Goal: Task Accomplishment & Management: Use online tool/utility

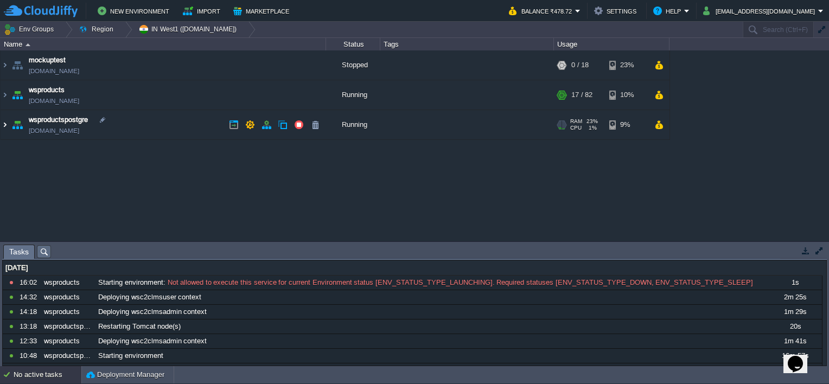
click at [3, 124] on img at bounding box center [5, 124] width 9 height 29
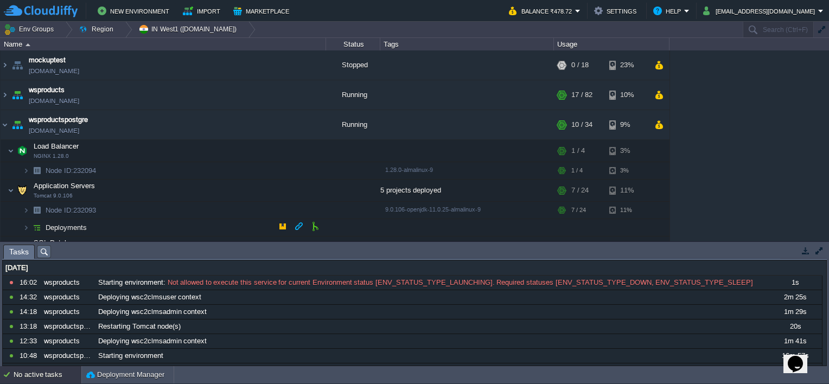
scroll to position [34, 0]
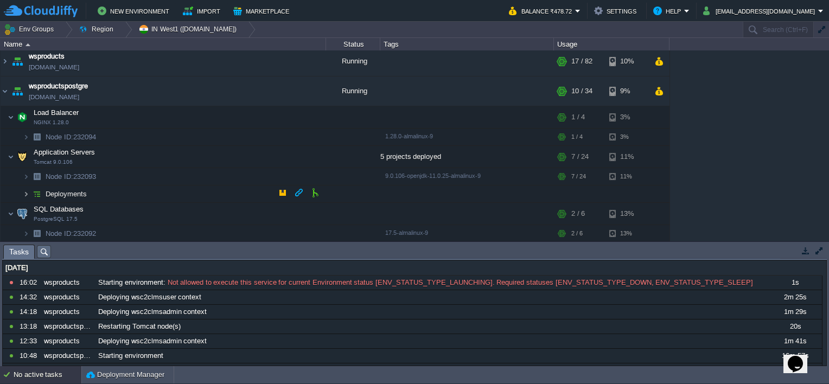
click at [27, 192] on img at bounding box center [26, 194] width 7 height 17
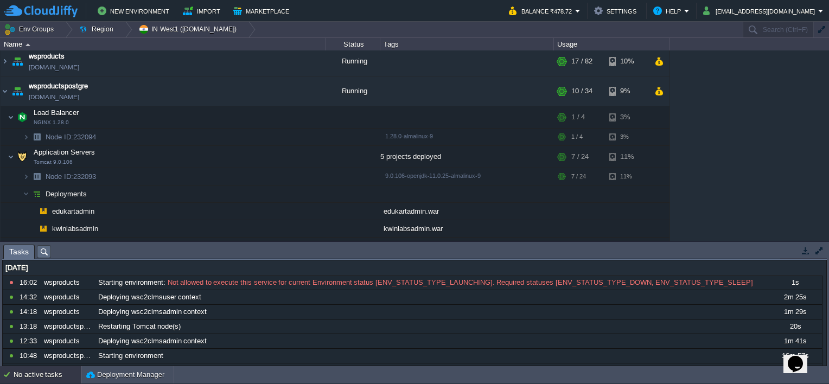
scroll to position [118, 0]
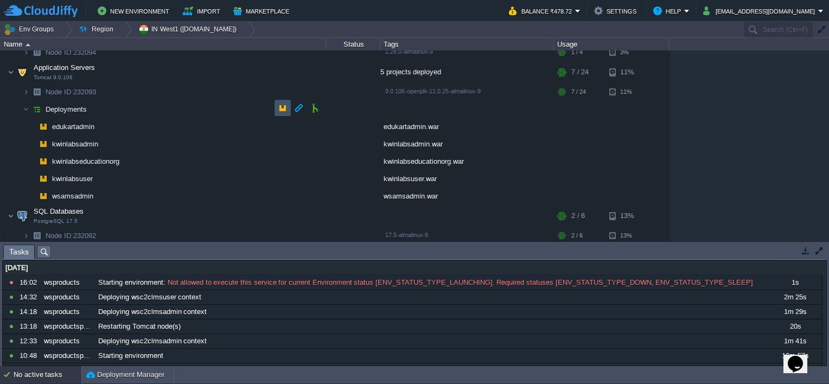
click at [280, 107] on button "button" at bounding box center [283, 108] width 10 height 10
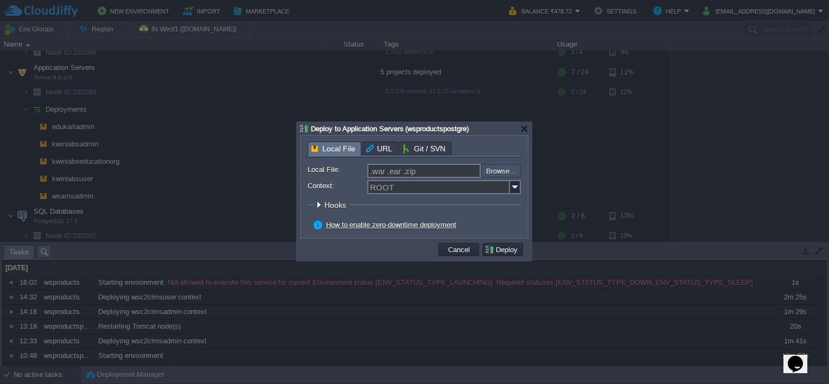
click at [502, 170] on input "file" at bounding box center [452, 170] width 137 height 13
type input "C:\fakepath\wsamsadmin.war"
type input "wsamsadmin.war"
click at [511, 188] on img at bounding box center [515, 187] width 11 height 14
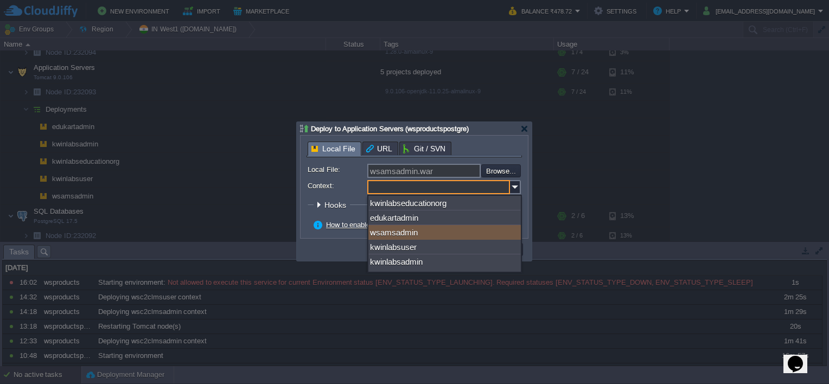
click at [393, 234] on div "wsamsadmin" at bounding box center [445, 232] width 153 height 15
type input "wsamsadmin"
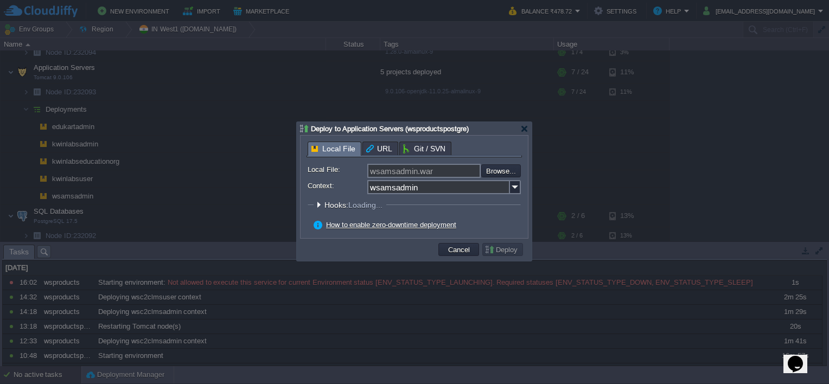
click at [408, 251] on td at bounding box center [370, 250] width 134 height 16
click at [497, 252] on button "Deploy" at bounding box center [503, 250] width 36 height 10
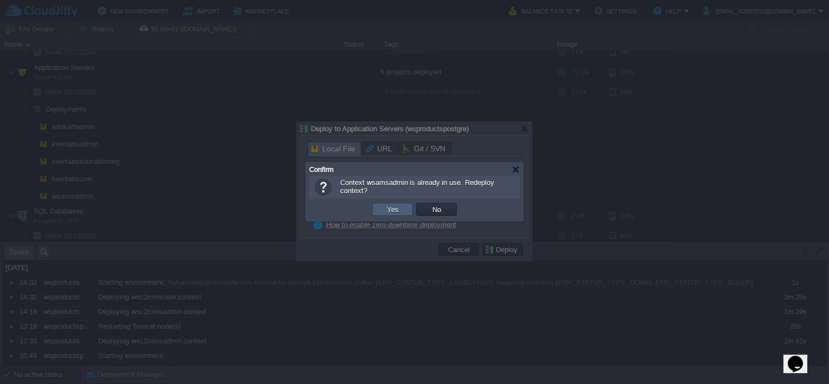
click at [407, 205] on td "Yes" at bounding box center [392, 209] width 41 height 13
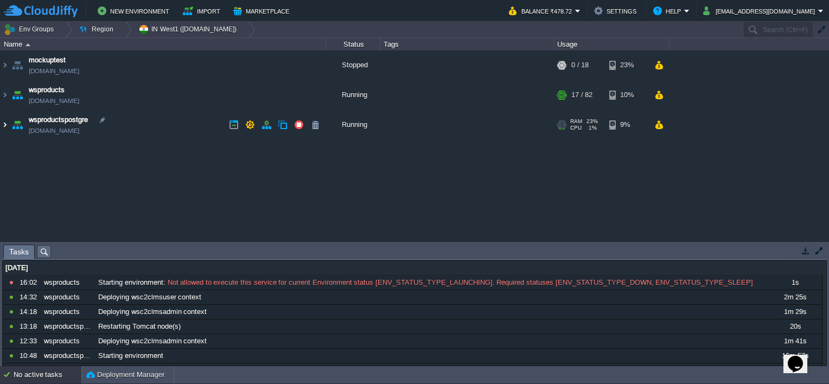
click at [4, 122] on img at bounding box center [5, 124] width 9 height 29
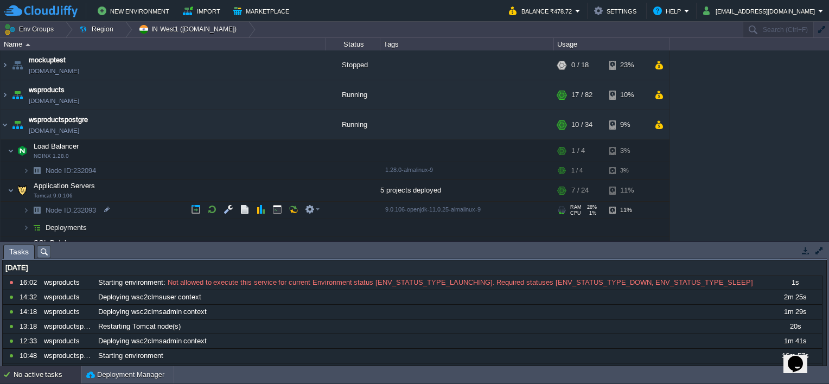
scroll to position [34, 0]
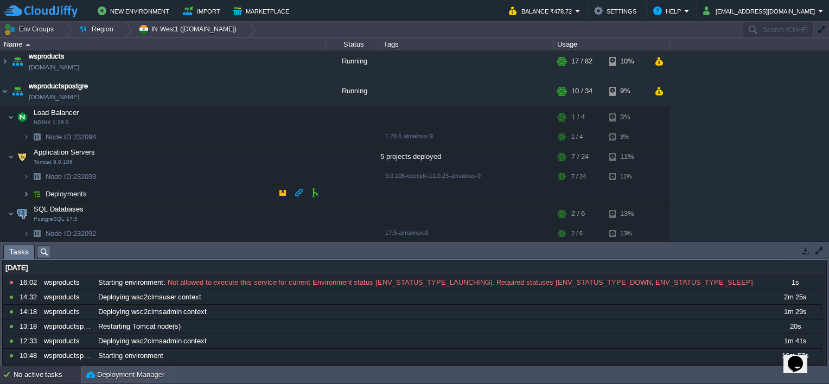
click at [28, 190] on img at bounding box center [26, 194] width 7 height 17
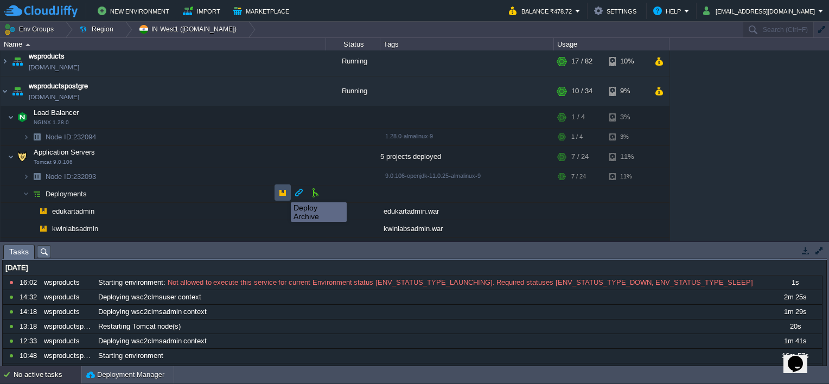
click at [283, 193] on button "button" at bounding box center [283, 193] width 10 height 10
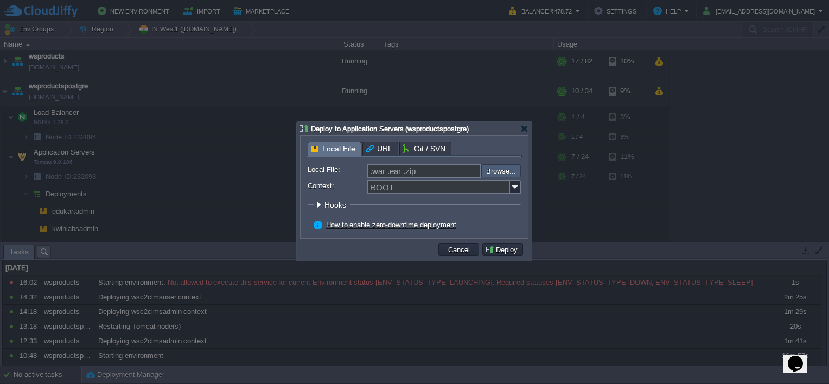
click at [499, 174] on input "file" at bounding box center [452, 170] width 137 height 13
type input "C:\fakepath\wsamsadmin.war"
type input "wsamsadmin.war"
click at [515, 189] on img at bounding box center [515, 187] width 11 height 14
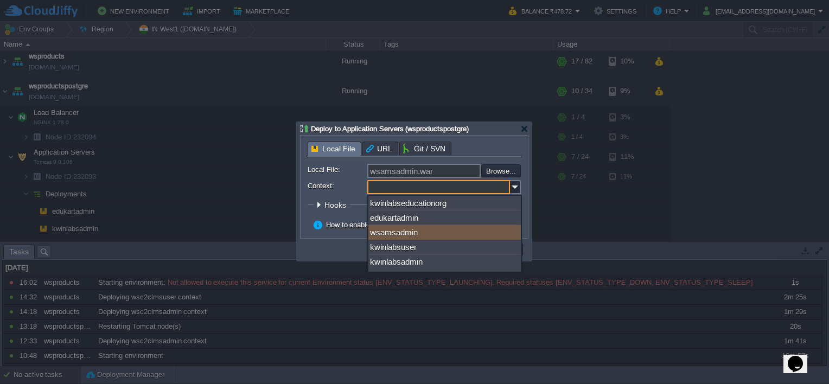
click at [414, 234] on div "wsamsadmin" at bounding box center [445, 232] width 153 height 15
type input "wsamsadmin"
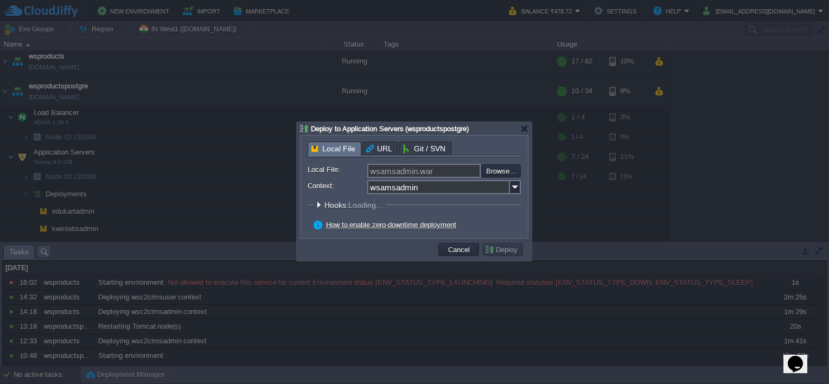
click at [382, 250] on td at bounding box center [370, 250] width 134 height 16
click at [501, 250] on button "Deploy" at bounding box center [503, 250] width 36 height 10
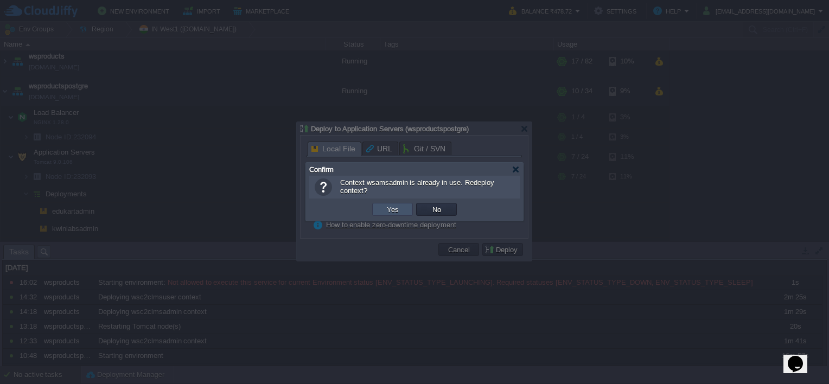
click at [389, 209] on button "Yes" at bounding box center [393, 210] width 18 height 10
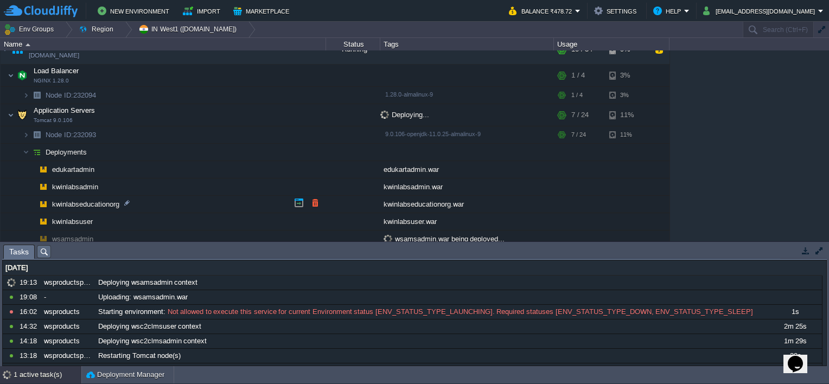
scroll to position [119, 0]
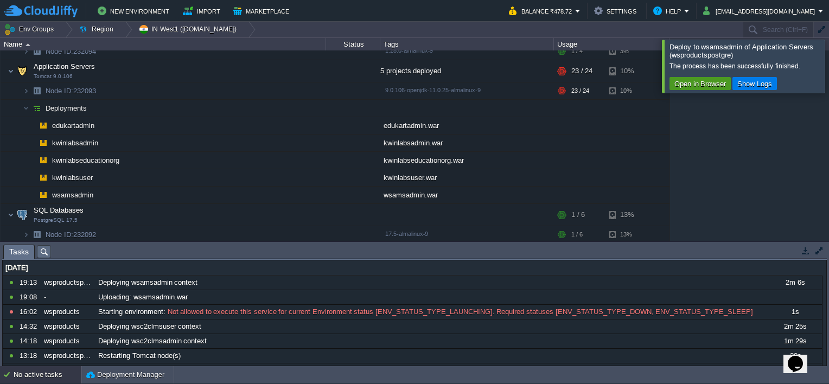
click at [723, 82] on button "Open in Browser" at bounding box center [700, 84] width 58 height 10
